Goal: Task Accomplishment & Management: Complete application form

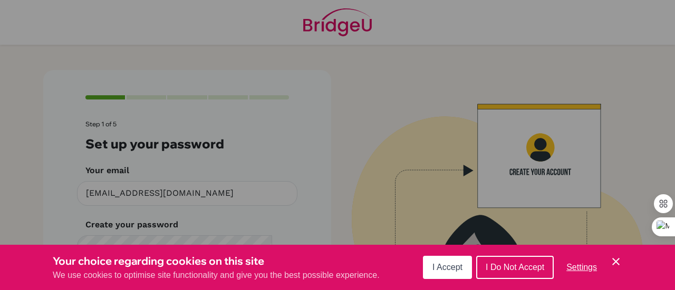
scroll to position [77, 0]
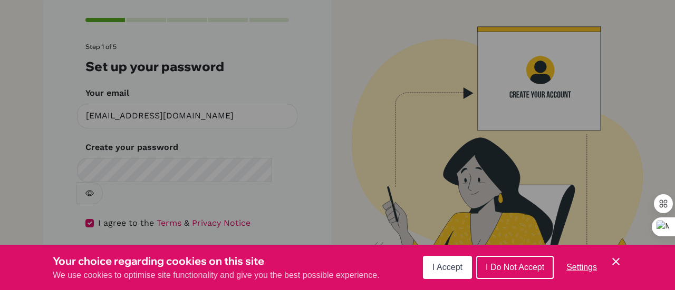
click at [463, 274] on button "I Accept" at bounding box center [447, 267] width 49 height 23
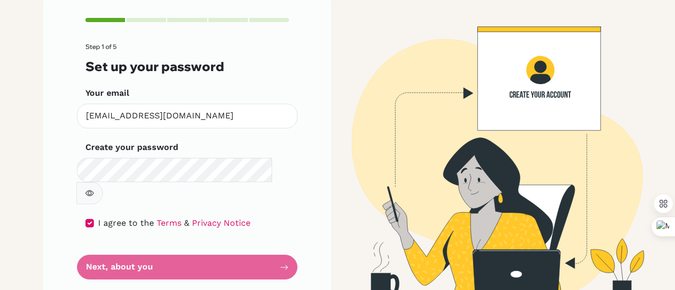
click at [266, 261] on div "Step 1 of 5 Set up your password Your email [EMAIL_ADDRESS][DOMAIN_NAME] Invali…" at bounding box center [187, 149] width 288 height 313
click at [277, 251] on form "Step 1 of 5 Set up your password Your email [EMAIL_ADDRESS][DOMAIN_NAME] Invali…" at bounding box center [186, 161] width 203 height 237
click at [230, 254] on form "Step 1 of 5 Set up your password Your email [EMAIL_ADDRESS][DOMAIN_NAME] Invali…" at bounding box center [186, 161] width 203 height 237
drag, startPoint x: 231, startPoint y: 247, endPoint x: 228, endPoint y: 241, distance: 7.1
click at [231, 247] on form "Step 1 of 5 Set up your password Your email [EMAIL_ADDRESS][DOMAIN_NAME] Invali…" at bounding box center [186, 161] width 203 height 237
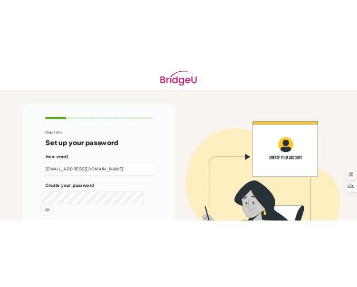
scroll to position [77, 0]
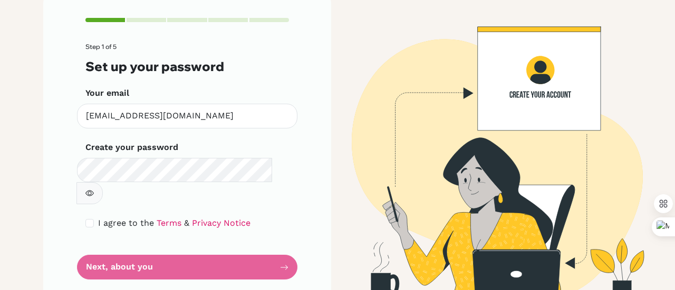
click at [212, 245] on form "Step 1 of 5 Set up your password Your email [EMAIL_ADDRESS][DOMAIN_NAME] Invali…" at bounding box center [186, 161] width 203 height 237
click at [90, 217] on div "I agree to the Terms & Privacy Notice" at bounding box center [186, 223] width 203 height 13
click at [85, 219] on input "checkbox" at bounding box center [89, 223] width 8 height 8
checkbox input "true"
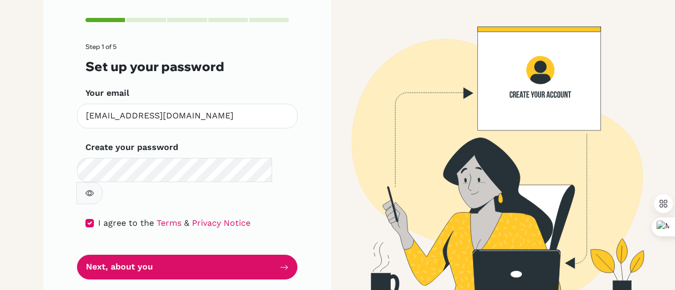
click at [103, 182] on button "button" at bounding box center [89, 193] width 26 height 22
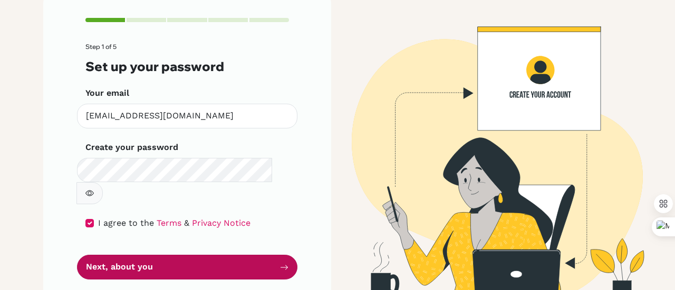
click at [195, 255] on button "Next, about you" at bounding box center [187, 267] width 220 height 25
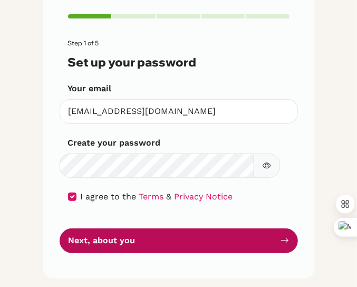
scroll to position [57, 0]
